Goal: Task Accomplishment & Management: Manage account settings

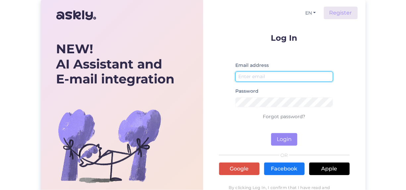
click at [265, 74] on input "email" at bounding box center [284, 77] width 98 height 10
paste input "[EMAIL_ADDRESS][DOMAIN_NAME]"
type input "[EMAIL_ADDRESS][DOMAIN_NAME]"
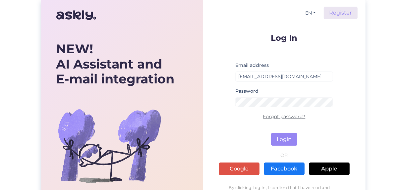
click at [293, 114] on link "Forgot password?" at bounding box center [284, 117] width 42 height 6
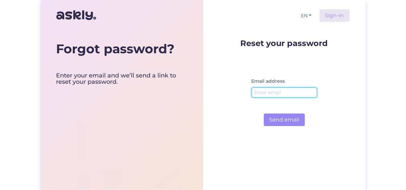
click at [283, 93] on input "email" at bounding box center [285, 93] width 66 height 10
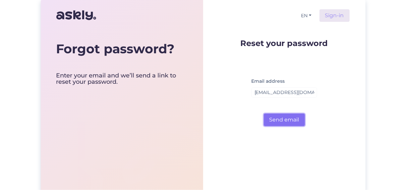
click at [293, 121] on button "Send email" at bounding box center [284, 120] width 41 height 13
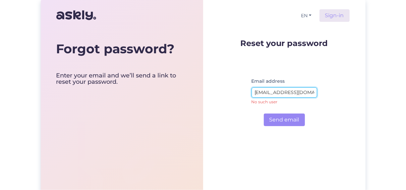
click at [298, 92] on input "[EMAIL_ADDRESS][DOMAIN_NAME]" at bounding box center [285, 93] width 66 height 10
type input "[EMAIL_ADDRESS][DOMAIN_NAME]"
drag, startPoint x: 254, startPoint y: 92, endPoint x: 327, endPoint y: 99, distance: 73.3
click at [327, 99] on form "Reset your password Email address [EMAIL_ADDRESS][DOMAIN_NAME] Send email" at bounding box center [285, 82] width 88 height 87
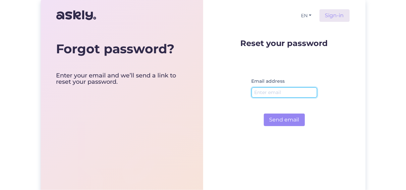
scroll to position [0, 0]
type input "[EMAIL_ADDRESS][DOMAIN_NAME]"
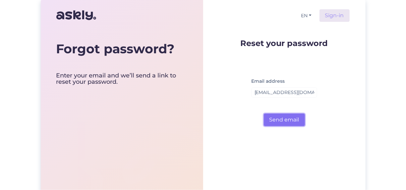
click at [294, 119] on button "Send email" at bounding box center [284, 120] width 41 height 13
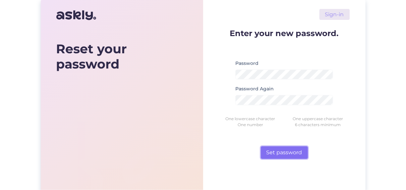
click at [276, 152] on button "Set password" at bounding box center [284, 153] width 47 height 13
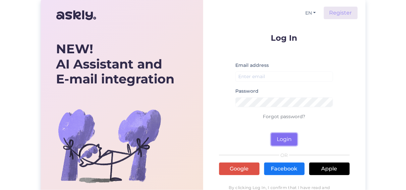
click at [287, 139] on button "Login" at bounding box center [284, 139] width 26 height 13
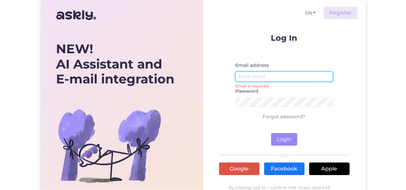
click at [267, 76] on input "email" at bounding box center [284, 77] width 98 height 10
click at [267, 75] on input "email" at bounding box center [284, 77] width 98 height 10
click at [271, 133] on button "Login" at bounding box center [284, 139] width 26 height 13
click at [286, 77] on input "joh" at bounding box center [284, 77] width 98 height 10
type input "[EMAIL_ADDRESS][DOMAIN_NAME]"
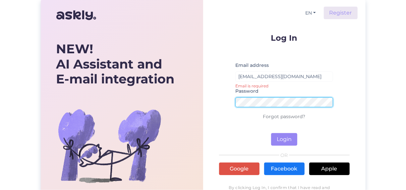
click at [225, 103] on form "Log In Email address johvi@sakulate.ee Email is required Password Forgot passwo…" at bounding box center [284, 90] width 131 height 112
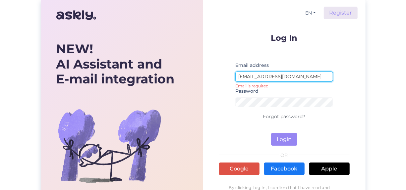
click at [327, 78] on input "[EMAIL_ADDRESS][DOMAIN_NAME]" at bounding box center [284, 77] width 98 height 10
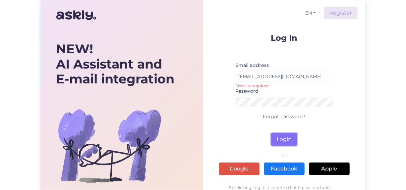
click at [292, 139] on button "Login" at bounding box center [284, 139] width 26 height 13
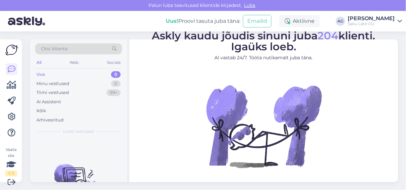
click at [40, 74] on div "Uus" at bounding box center [40, 74] width 9 height 7
click at [44, 83] on div "Minu vestlused" at bounding box center [52, 84] width 33 height 7
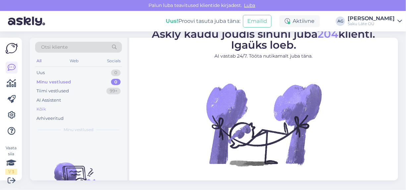
scroll to position [2, 0]
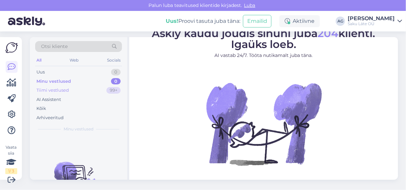
click at [58, 90] on div "Tiimi vestlused" at bounding box center [52, 90] width 33 height 7
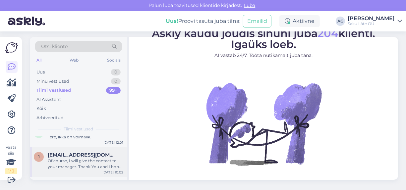
scroll to position [33, 0]
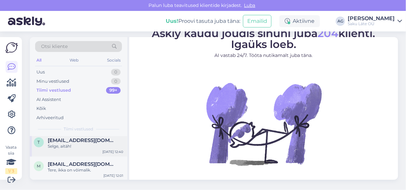
click at [83, 139] on span "tiina@thermotrans.ee" at bounding box center [82, 141] width 69 height 6
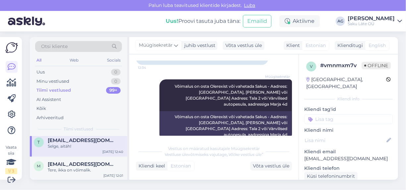
scroll to position [188, 0]
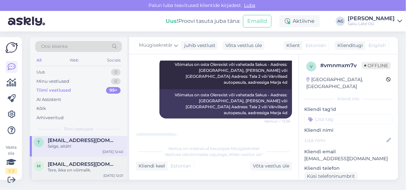
click at [68, 165] on span "matikainenkirill@gmail.com" at bounding box center [82, 165] width 69 height 6
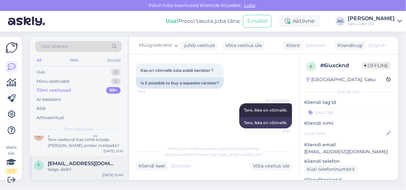
scroll to position [0, 0]
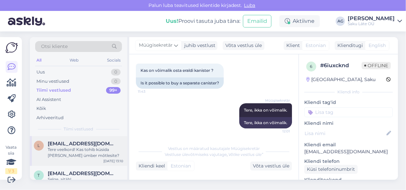
click at [81, 150] on div "Tere veelkord! Kas tohib küsida miks Te ümber mõtlesite?" at bounding box center [86, 153] width 76 height 12
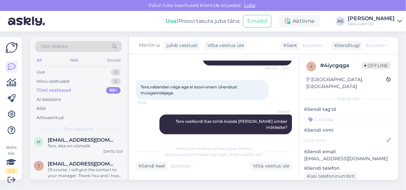
scroll to position [66, 0]
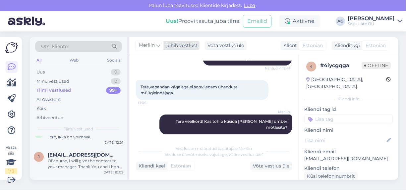
click at [160, 46] on div "Merilin" at bounding box center [149, 45] width 29 height 11
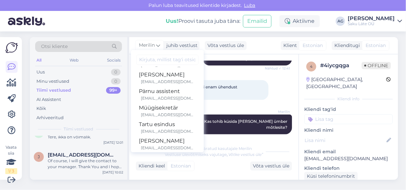
scroll to position [138, 0]
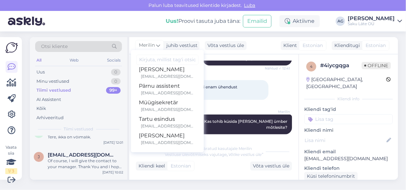
click at [306, 65] on div "4" at bounding box center [311, 67] width 10 height 10
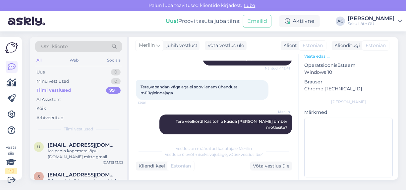
scroll to position [199, 0]
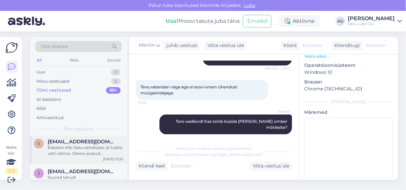
click at [95, 145] on div "Edastan info Saku esindusse, et tulete vett võtma. Oleme avatud kuni kella viie…" at bounding box center [86, 151] width 76 height 12
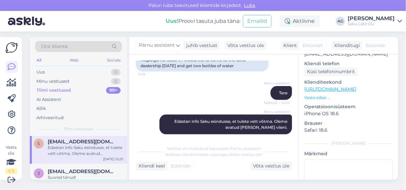
scroll to position [47, 0]
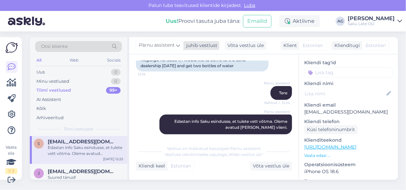
click at [179, 45] on icon at bounding box center [178, 45] width 4 height 7
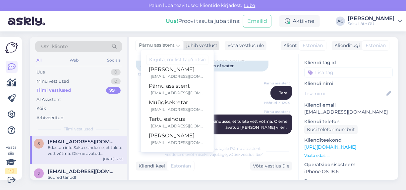
click at [179, 45] on icon at bounding box center [178, 45] width 4 height 7
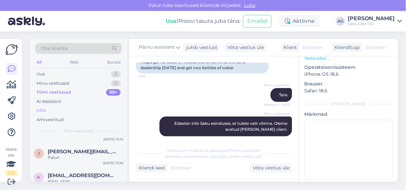
scroll to position [0, 0]
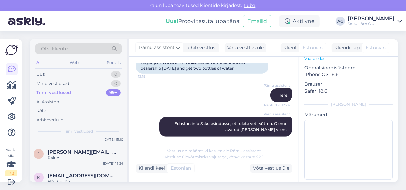
click at [360, 18] on div "Anastassia Golub" at bounding box center [371, 18] width 47 height 5
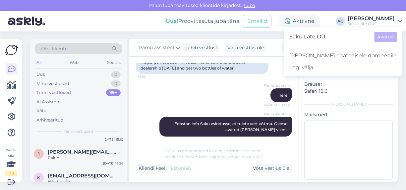
click at [346, 33] on span "Saku Läte OÜ" at bounding box center [330, 37] width 80 height 10
click at [305, 34] on div "Otsi kliente All Web Socials Uus 0 Minu vestlused 0 Tiimi vestlused 99+ AI Assi…" at bounding box center [216, 111] width 380 height 159
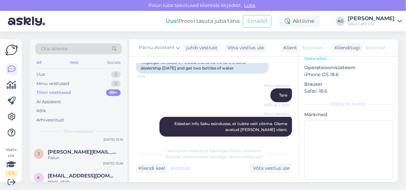
click at [401, 22] on icon at bounding box center [400, 21] width 5 height 5
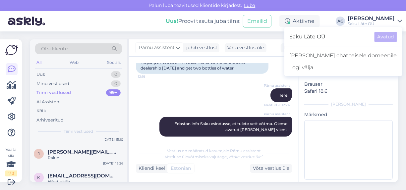
click at [401, 22] on icon at bounding box center [400, 21] width 5 height 5
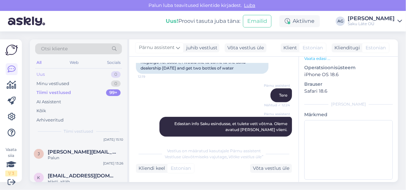
click at [39, 74] on div "Uus" at bounding box center [40, 74] width 8 height 7
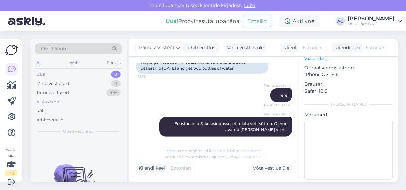
click at [62, 101] on div "AI Assistent" at bounding box center [78, 102] width 87 height 9
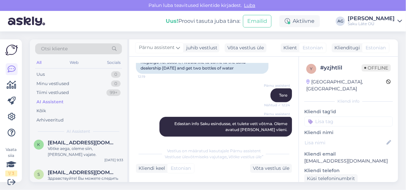
click at [390, 17] on div "Anastassia Golub" at bounding box center [371, 18] width 47 height 5
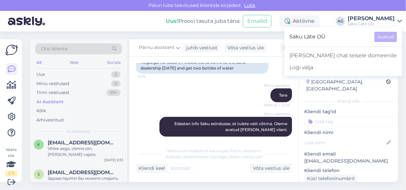
click at [339, 21] on div "AG" at bounding box center [340, 21] width 9 height 9
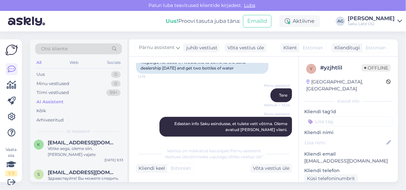
click at [342, 21] on div "AG" at bounding box center [340, 21] width 9 height 9
